Goal: Task Accomplishment & Management: Manage account settings

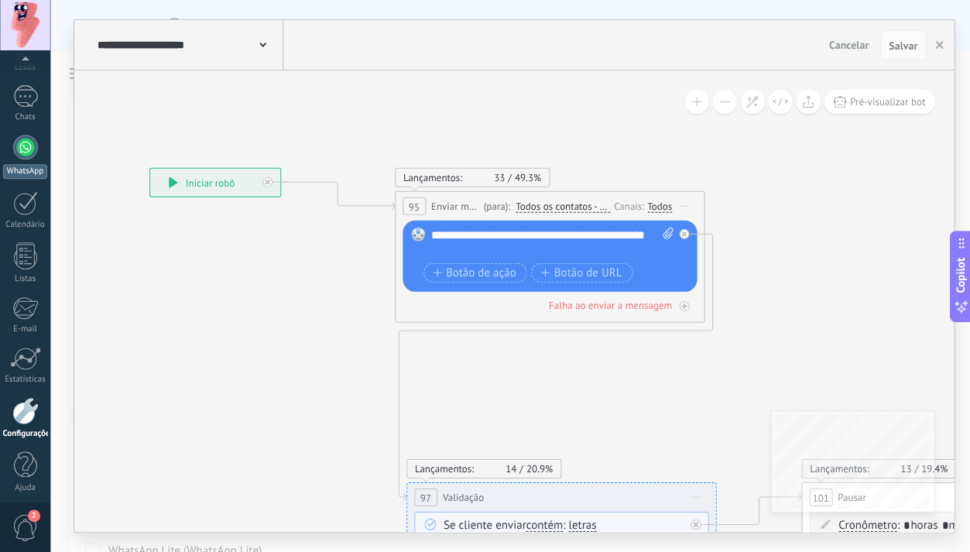
click at [25, 147] on div at bounding box center [25, 147] width 25 height 25
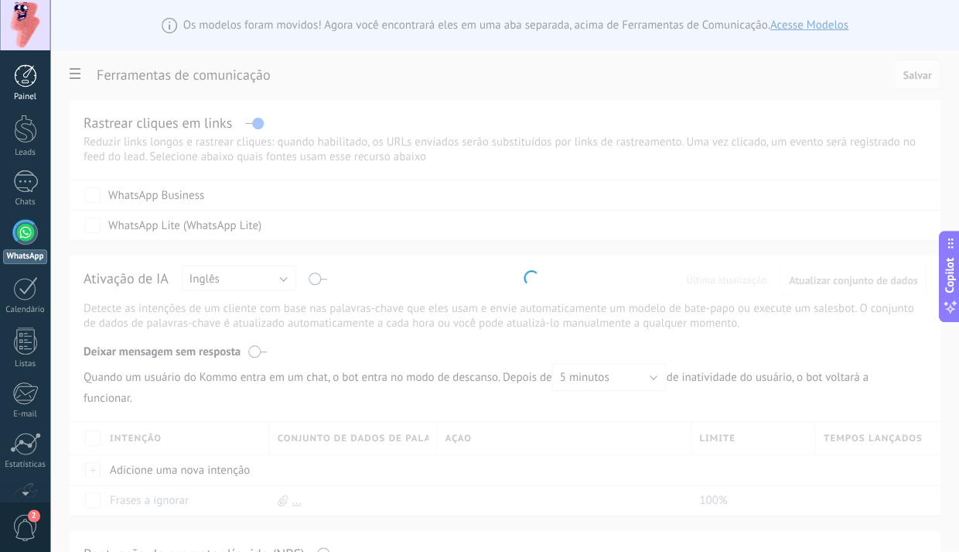
click at [26, 94] on div "Painel" at bounding box center [25, 97] width 45 height 10
click at [25, 175] on div "1" at bounding box center [25, 181] width 25 height 22
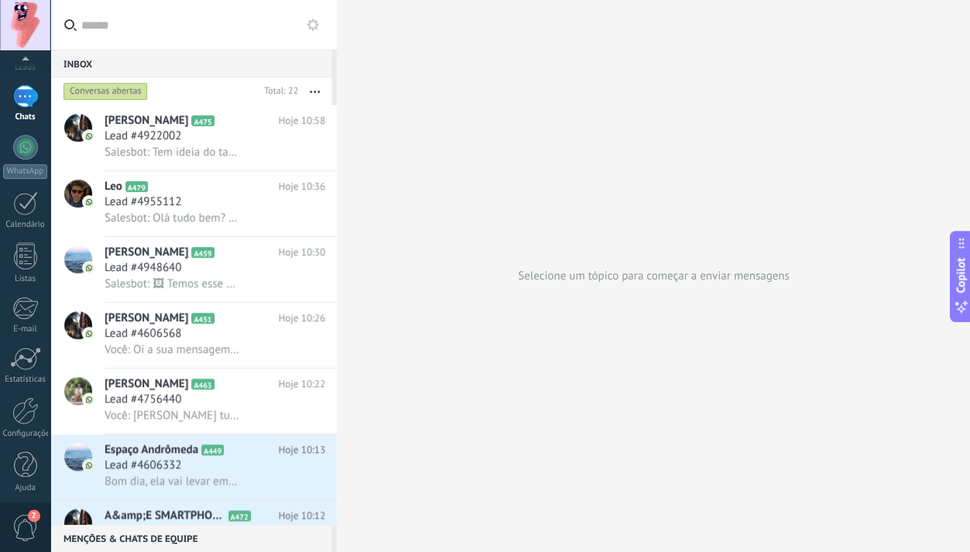
scroll to position [85, 0]
click at [21, 521] on span "2" at bounding box center [25, 527] width 26 height 27
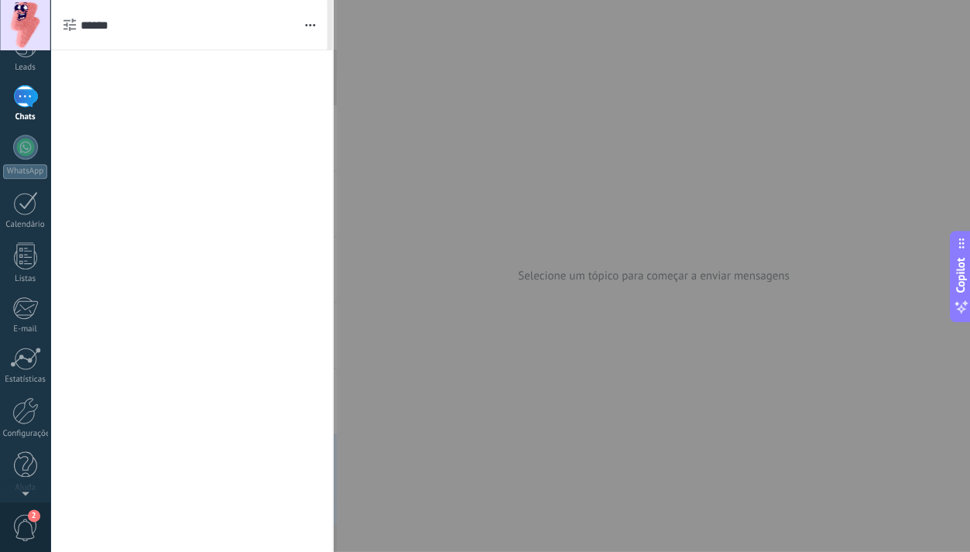
scroll to position [0, 0]
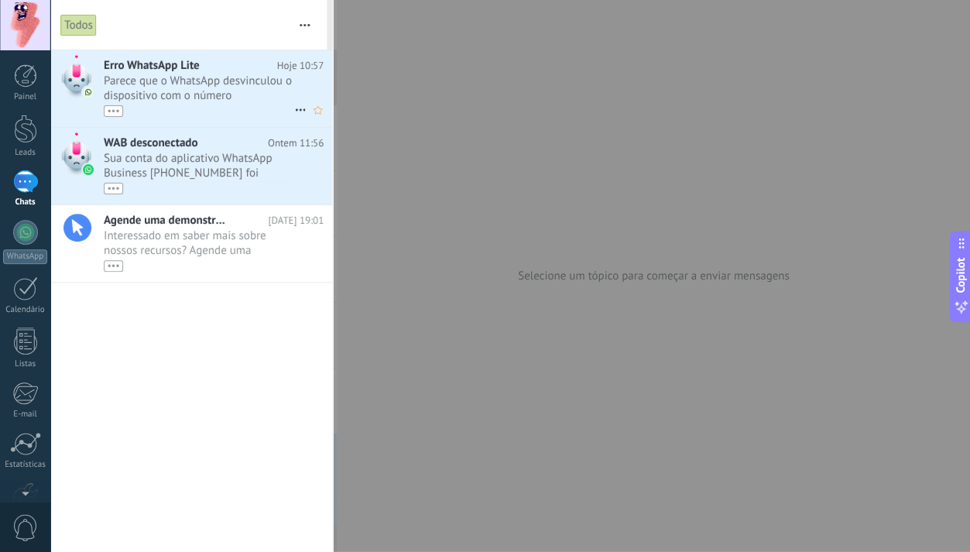
click at [170, 84] on span "Parece que o WhatsApp desvinculou o dispositivo com o número (5512982890191) da…" at bounding box center [199, 95] width 190 height 43
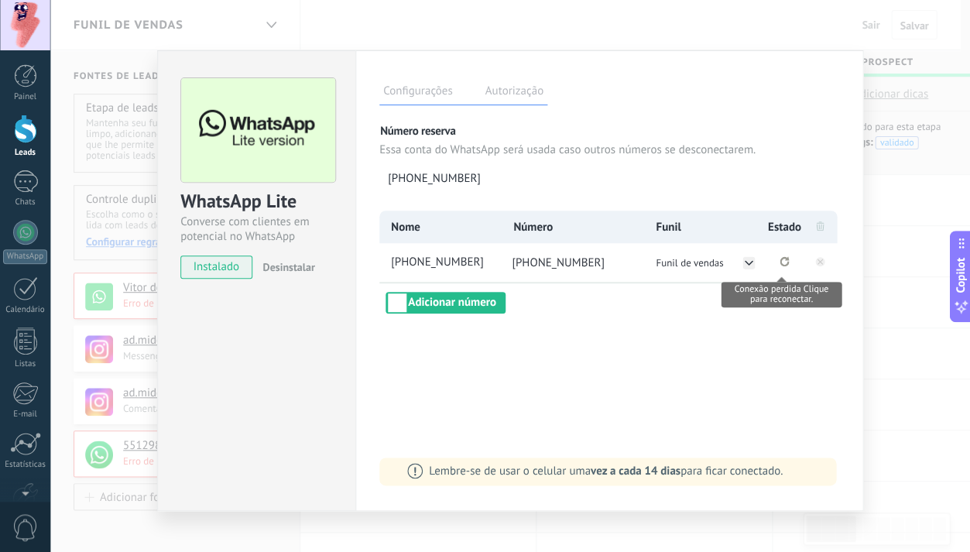
click at [779, 260] on icon "Conexão perdida Clique para reconectar." at bounding box center [783, 261] width 9 height 10
click at [817, 261] on rect at bounding box center [819, 261] width 9 height 9
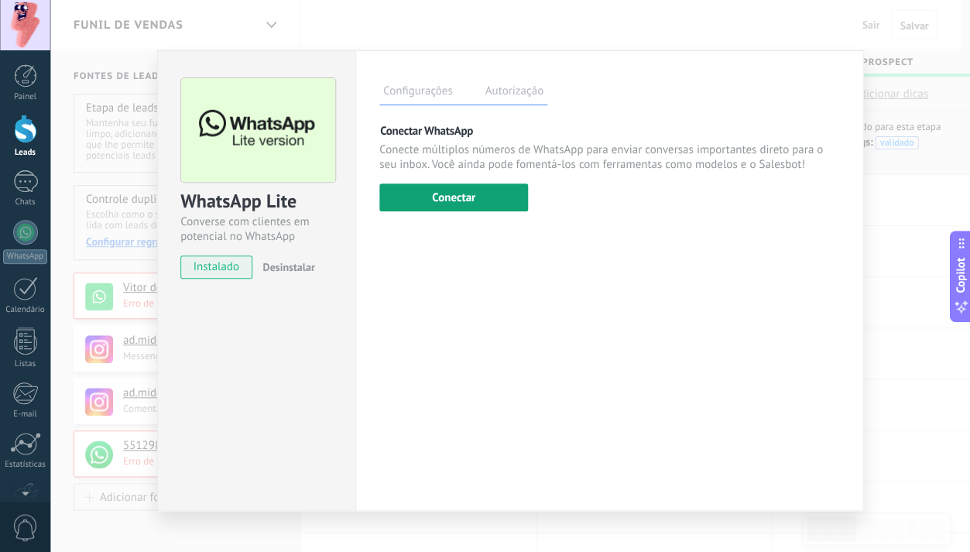
click at [484, 203] on button "Conectar" at bounding box center [453, 197] width 149 height 28
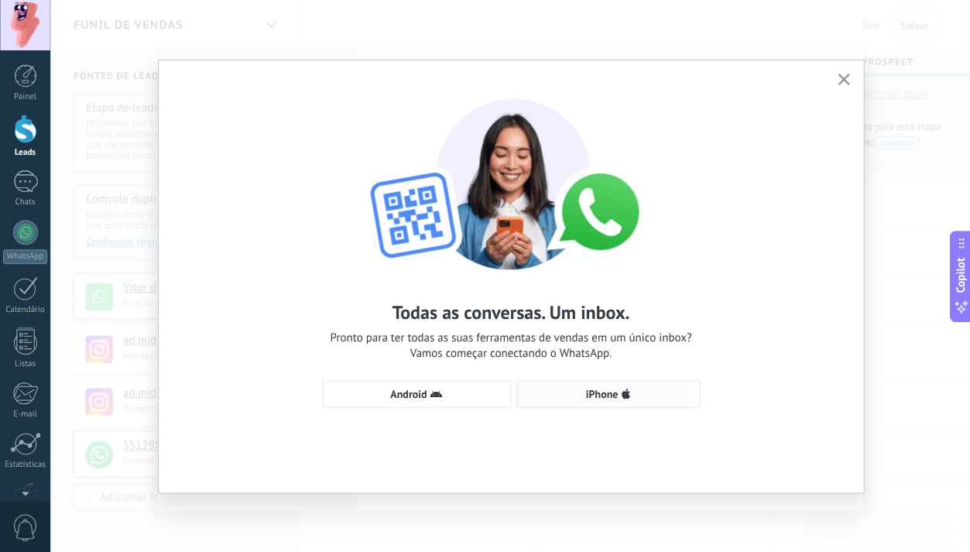
click at [626, 392] on use "button" at bounding box center [625, 393] width 9 height 10
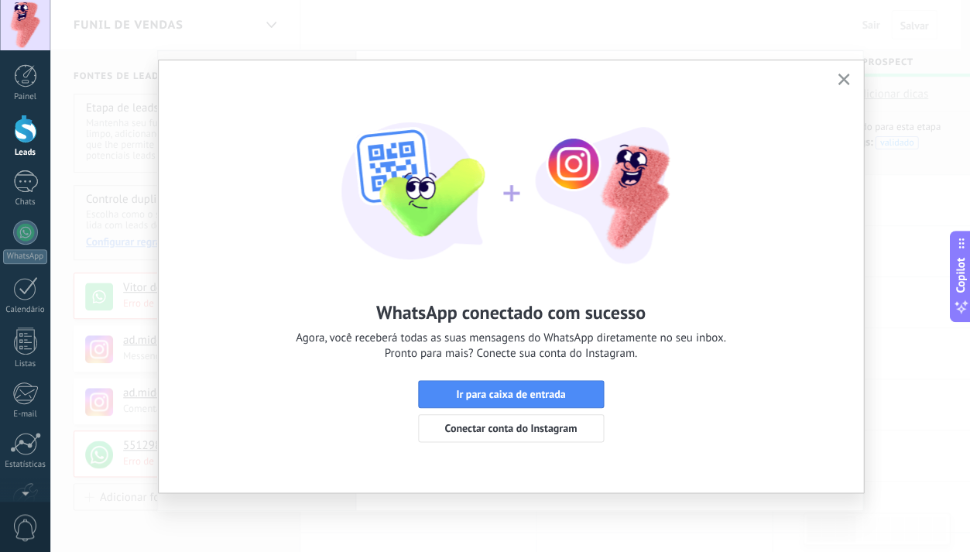
drag, startPoint x: 842, startPoint y: 80, endPoint x: 812, endPoint y: 89, distance: 31.6
click at [842, 80] on use "button" at bounding box center [843, 80] width 12 height 12
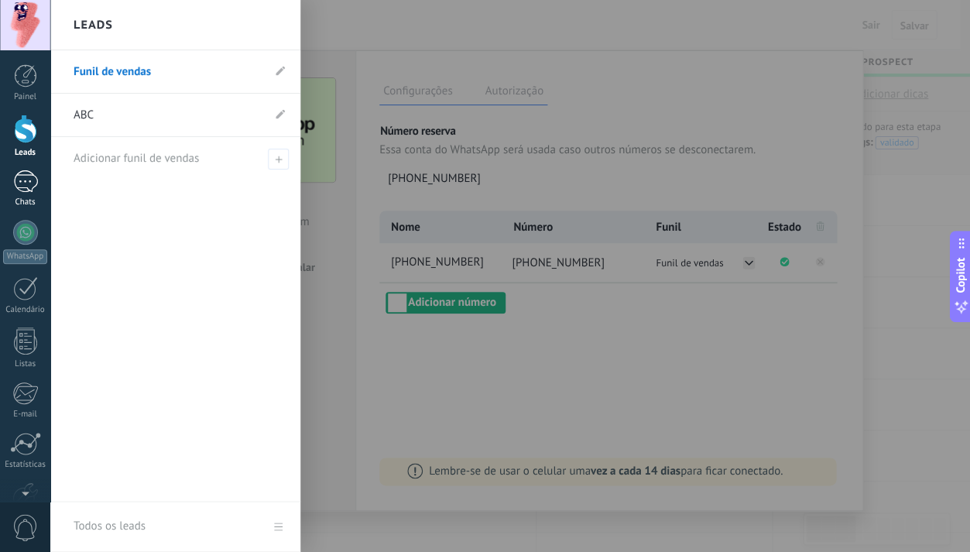
drag, startPoint x: 13, startPoint y: 170, endPoint x: 17, endPoint y: 182, distance: 12.2
click at [13, 170] on div "Painel Leads 1 Chats WhatsApp Clientes" at bounding box center [25, 328] width 50 height 529
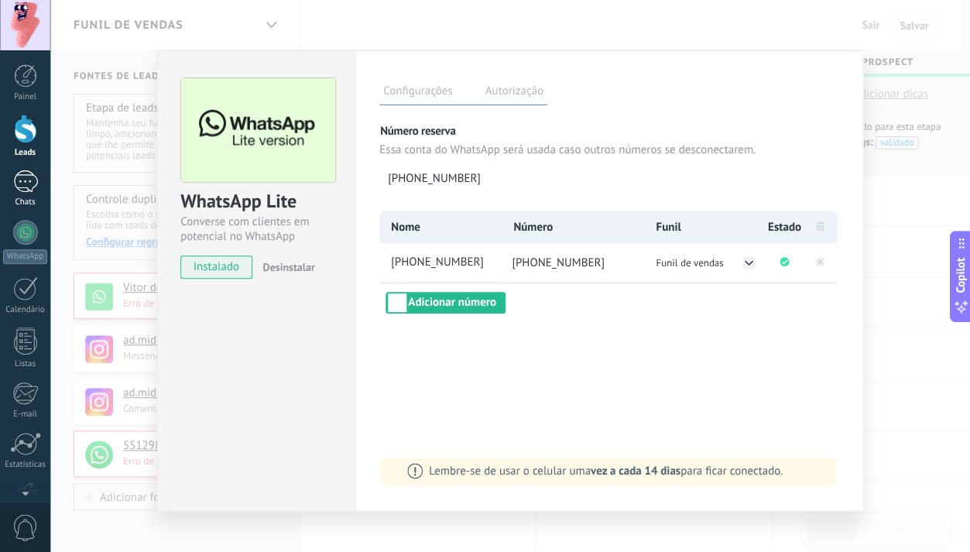
click at [23, 189] on div "1" at bounding box center [25, 181] width 25 height 22
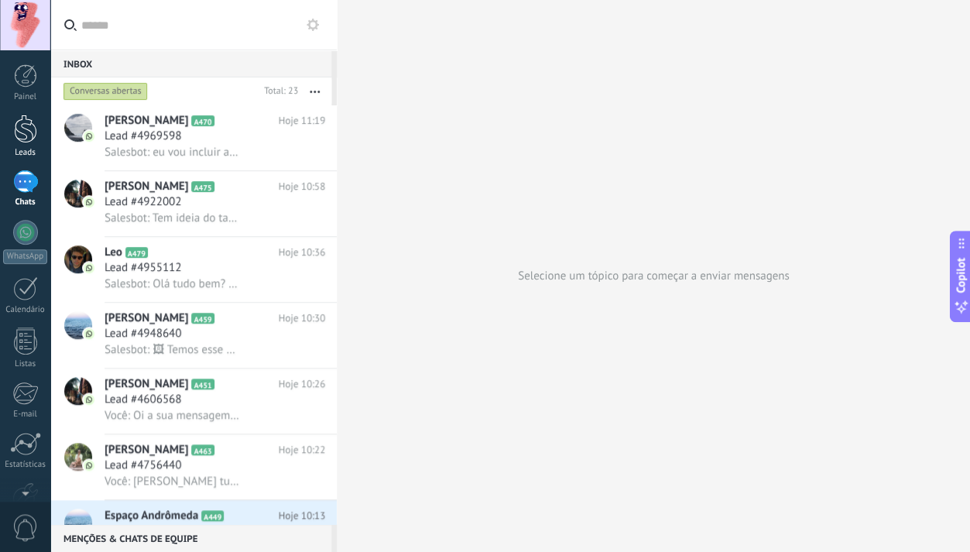
click at [34, 133] on div at bounding box center [25, 129] width 23 height 29
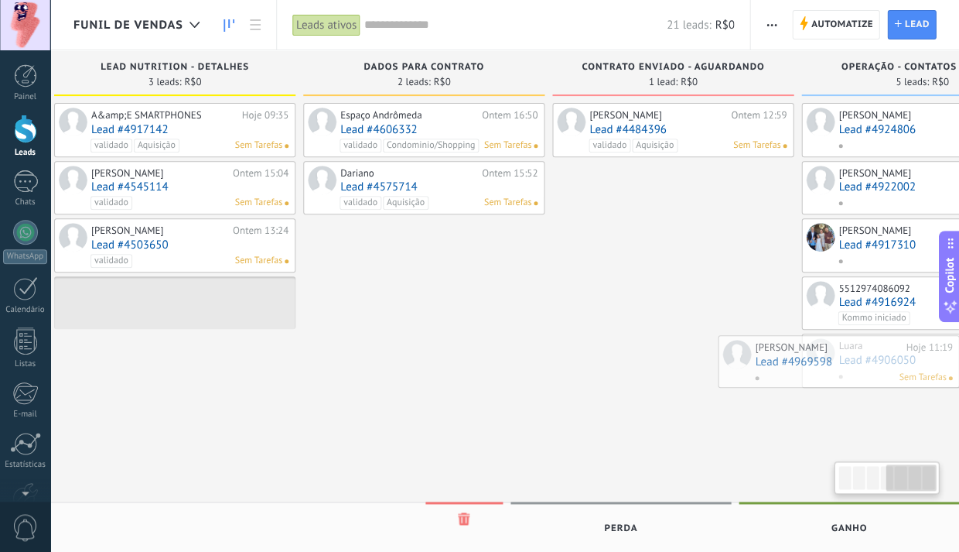
scroll to position [0, 875]
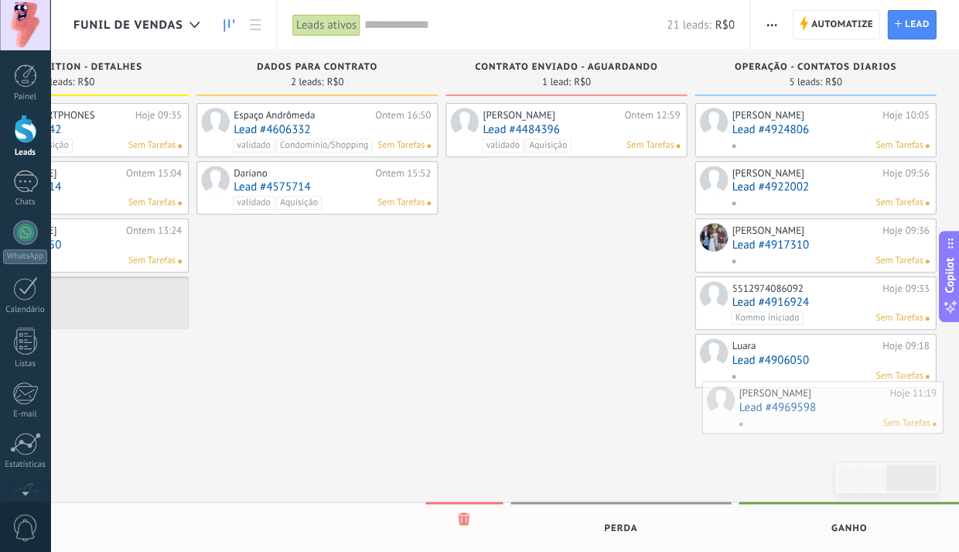
drag, startPoint x: 203, startPoint y: 171, endPoint x: 829, endPoint y: 405, distance: 669.2
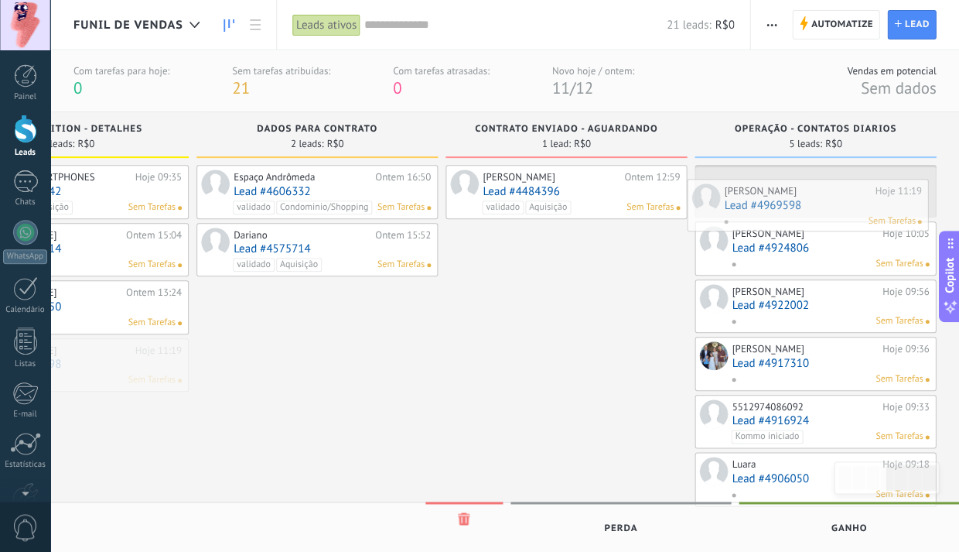
drag, startPoint x: 443, startPoint y: 361, endPoint x: 851, endPoint y: 205, distance: 437.1
